Goal: Task Accomplishment & Management: Manage account settings

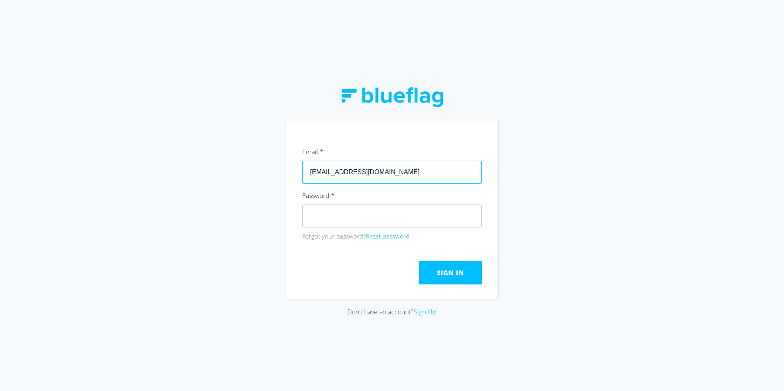
drag, startPoint x: 376, startPoint y: 171, endPoint x: 287, endPoint y: 173, distance: 89.0
click at [308, 173] on input "[EMAIL_ADDRESS][DOMAIN_NAME]" at bounding box center [392, 172] width 180 height 23
type input "[EMAIL_ADDRESS][DOMAIN_NAME]"
click button "Submit" at bounding box center [0, 0] width 0 height 0
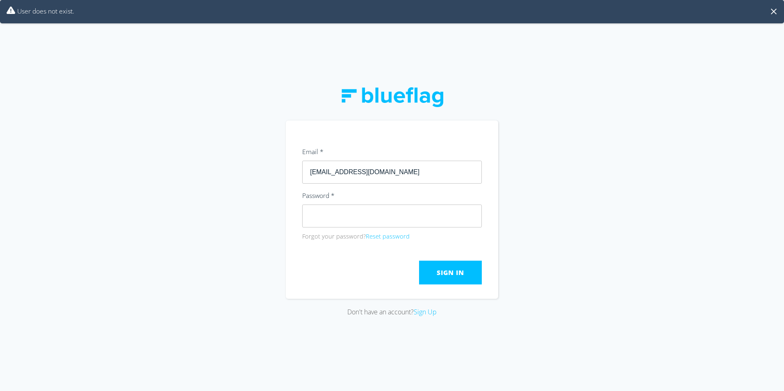
drag, startPoint x: 373, startPoint y: 198, endPoint x: 435, endPoint y: 146, distance: 81.2
click at [394, 183] on div "Email * [EMAIL_ADDRESS][DOMAIN_NAME] Password * Forgot your password? Reset pas…" at bounding box center [392, 194] width 180 height 96
drag, startPoint x: 435, startPoint y: 146, endPoint x: 387, endPoint y: 199, distance: 71.7
click at [411, 174] on div "Email * [EMAIL_ADDRESS][DOMAIN_NAME]" at bounding box center [392, 165] width 180 height 38
click at [399, 179] on input "[EMAIL_ADDRESS][DOMAIN_NAME]" at bounding box center [392, 172] width 180 height 23
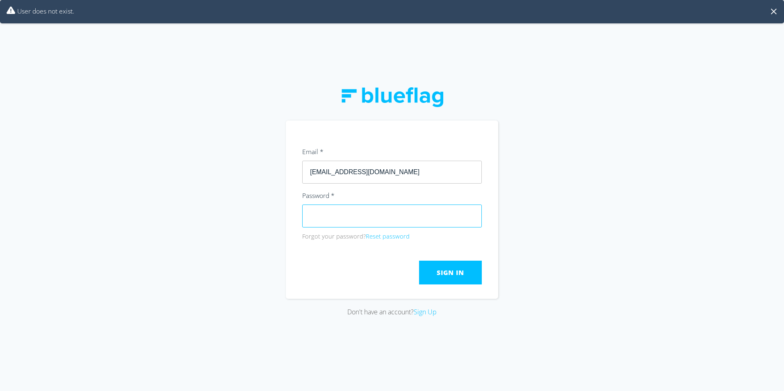
click at [399, 179] on input "[EMAIL_ADDRESS][DOMAIN_NAME]" at bounding box center [392, 172] width 180 height 23
click at [406, 165] on input "[EMAIL_ADDRESS][DOMAIN_NAME]" at bounding box center [392, 172] width 180 height 23
click at [410, 119] on div at bounding box center [392, 97] width 103 height 46
